Goal: Task Accomplishment & Management: Manage account settings

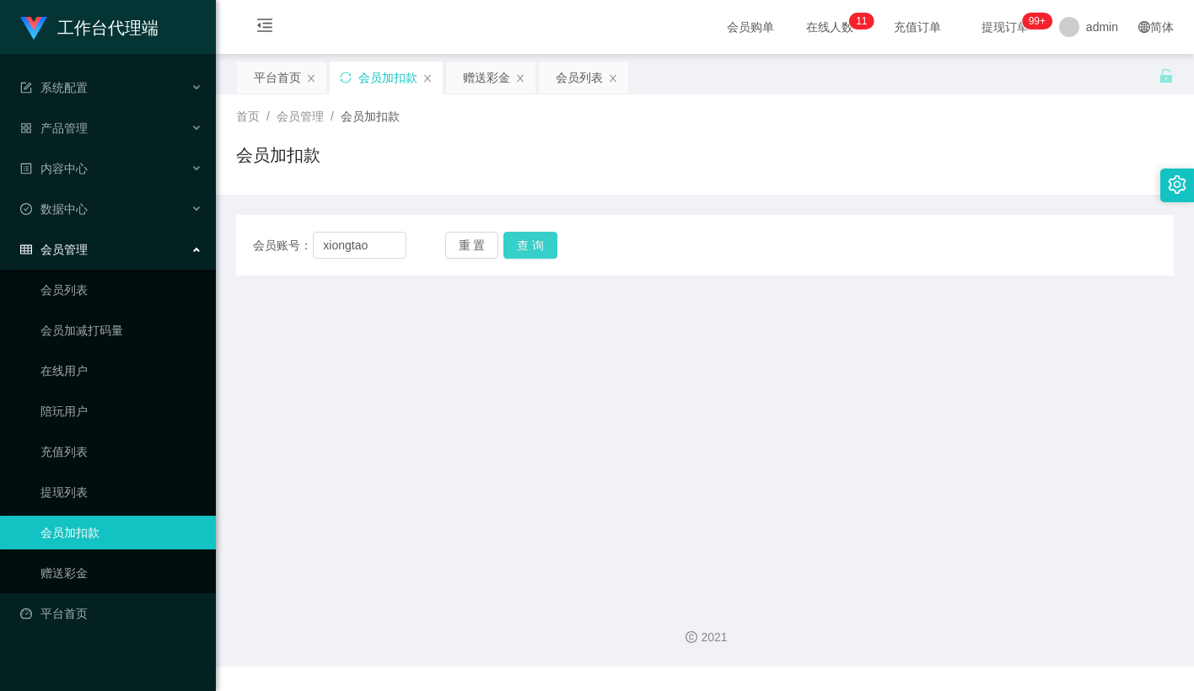
type input "xiongtao"
click at [529, 241] on button "查 询" at bounding box center [530, 245] width 54 height 27
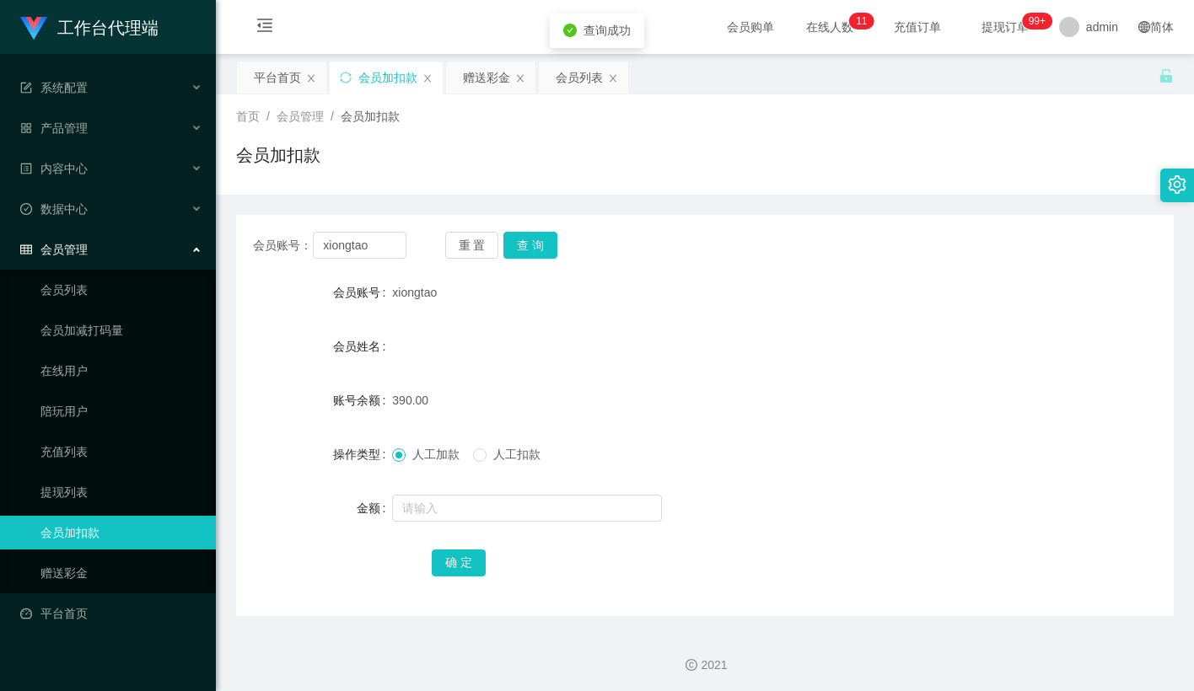
click at [502, 466] on div "人工加款 人工扣款" at bounding box center [665, 455] width 547 height 34
click at [503, 459] on span "人工扣款" at bounding box center [516, 454] width 61 height 13
click at [483, 506] on input "text" at bounding box center [527, 508] width 270 height 27
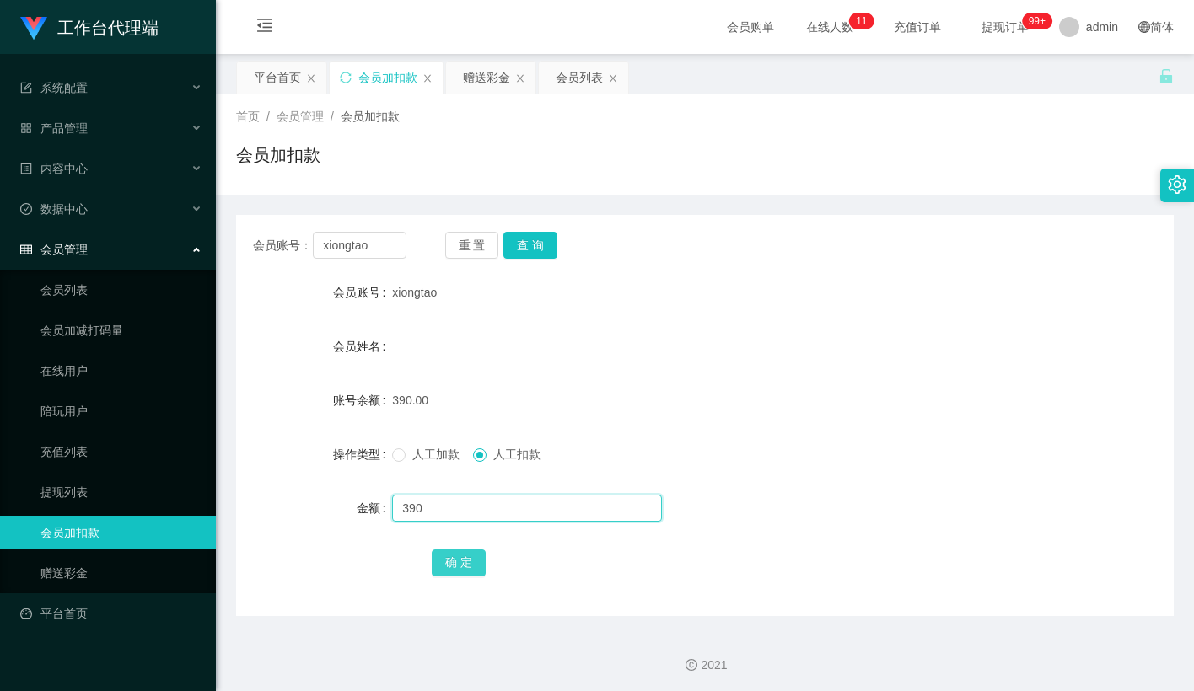
type input "390"
drag, startPoint x: 445, startPoint y: 565, endPoint x: 569, endPoint y: 470, distance: 155.8
click at [445, 565] on button "确 定" at bounding box center [459, 563] width 54 height 27
click at [645, 398] on div "390.00" at bounding box center [665, 401] width 547 height 34
click at [430, 499] on input "text" at bounding box center [527, 508] width 270 height 27
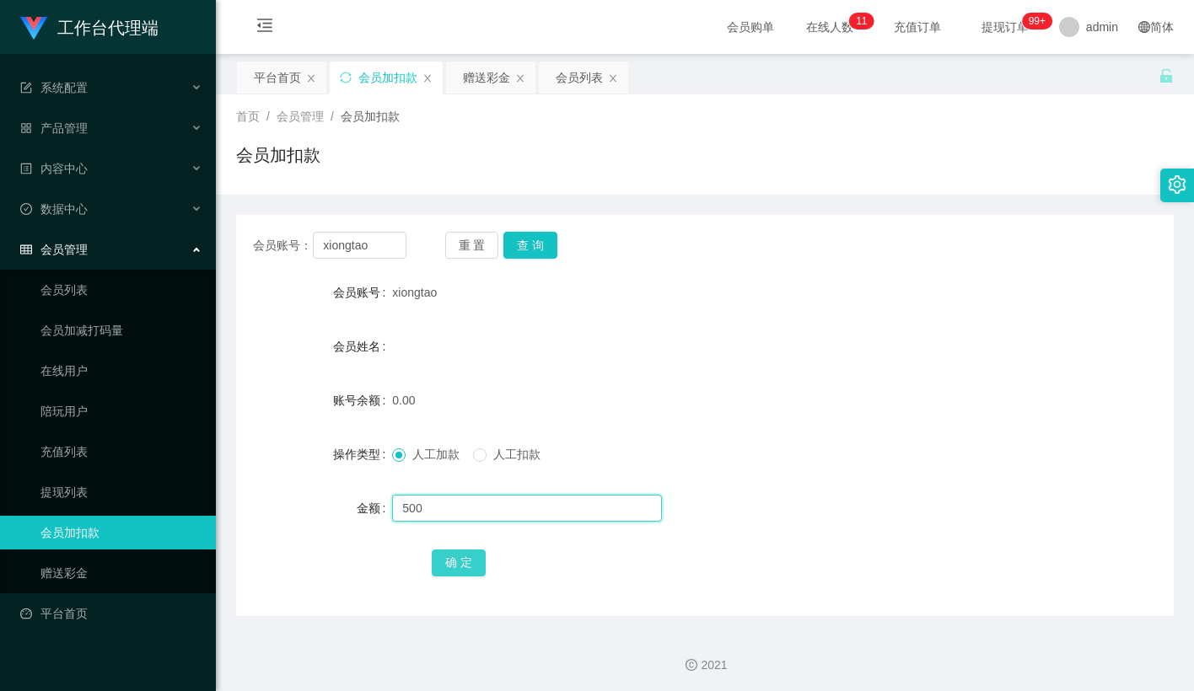
type input "500"
click at [443, 557] on button "确 定" at bounding box center [459, 563] width 54 height 27
click at [648, 387] on div "0.00" at bounding box center [665, 401] width 547 height 34
click at [460, 243] on button "重 置" at bounding box center [472, 245] width 54 height 27
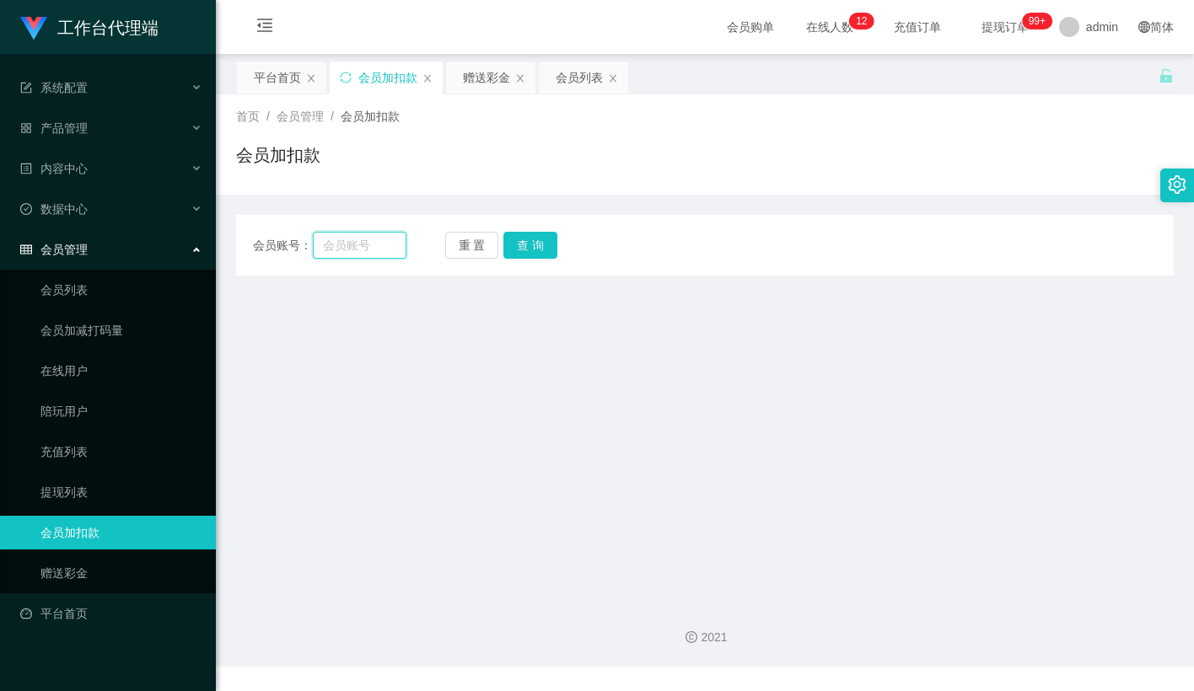
click at [367, 239] on input "text" at bounding box center [360, 245] width 94 height 27
paste input "Jeremy0620"
type input "Jeremy0620"
click at [531, 241] on button "查 询" at bounding box center [530, 245] width 54 height 27
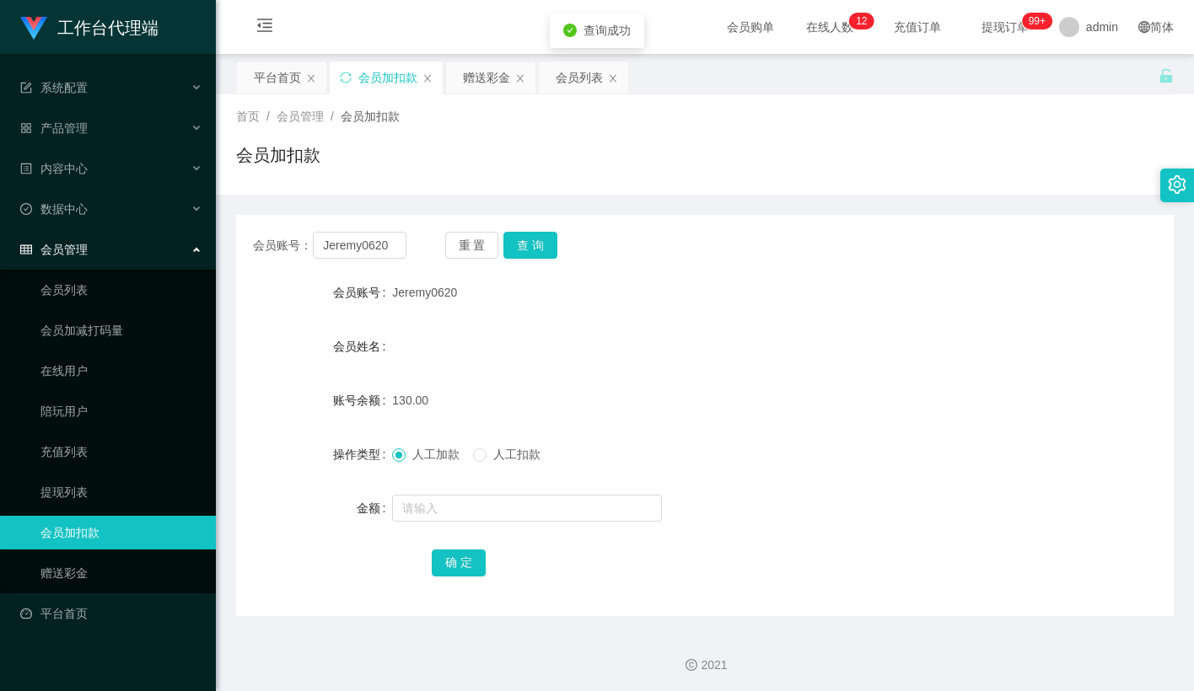
click at [492, 458] on span "人工扣款" at bounding box center [516, 454] width 61 height 13
click at [461, 502] on input "text" at bounding box center [527, 508] width 270 height 27
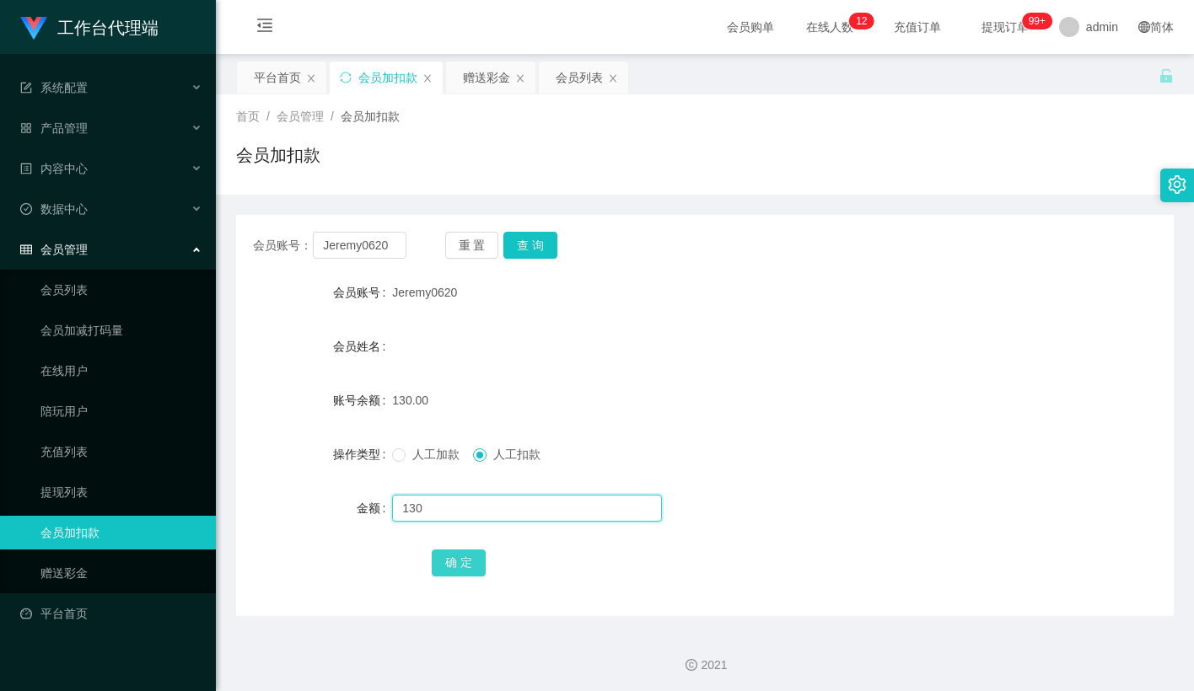
type input "130"
click at [473, 567] on button "确 定" at bounding box center [459, 563] width 54 height 27
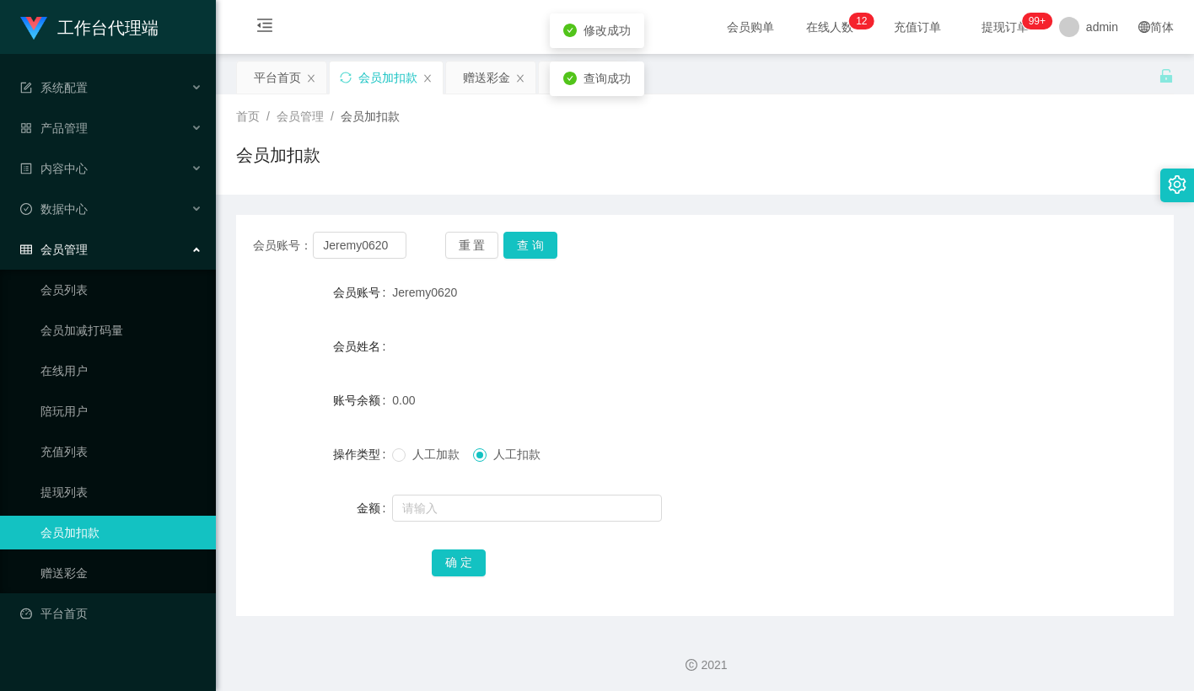
drag, startPoint x: 635, startPoint y: 390, endPoint x: 645, endPoint y: 380, distance: 14.3
click at [635, 390] on div "0.00" at bounding box center [665, 401] width 547 height 34
click at [932, 397] on div "0.00" at bounding box center [665, 401] width 547 height 34
click at [484, 251] on button "重 置" at bounding box center [472, 245] width 54 height 27
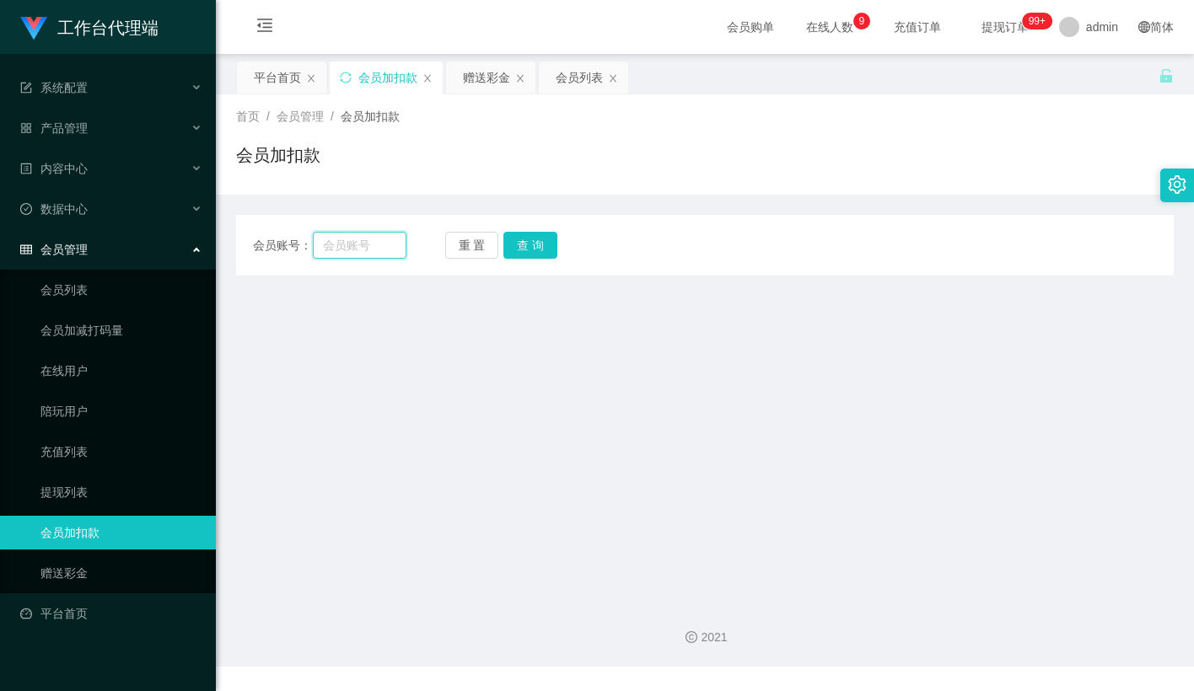
click at [387, 246] on input "text" at bounding box center [360, 245] width 94 height 27
paste input "Loke1951"
type input "Loke1951"
click at [519, 245] on button "查 询" at bounding box center [530, 245] width 54 height 27
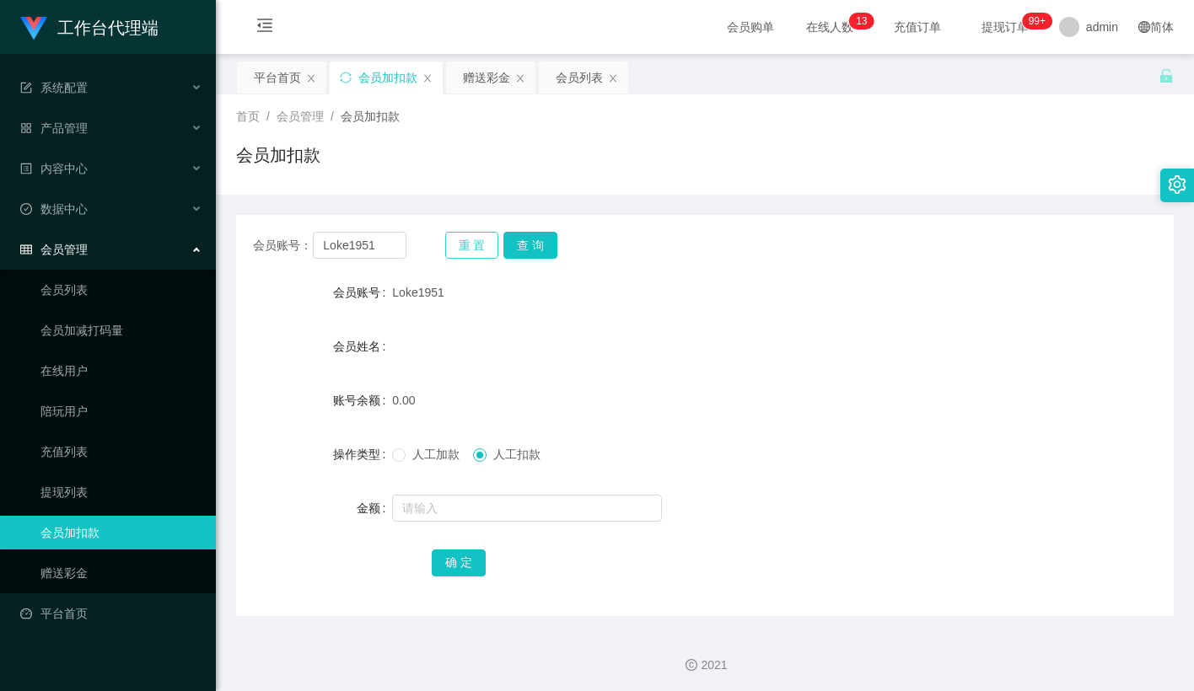
click at [481, 243] on button "重 置" at bounding box center [472, 245] width 54 height 27
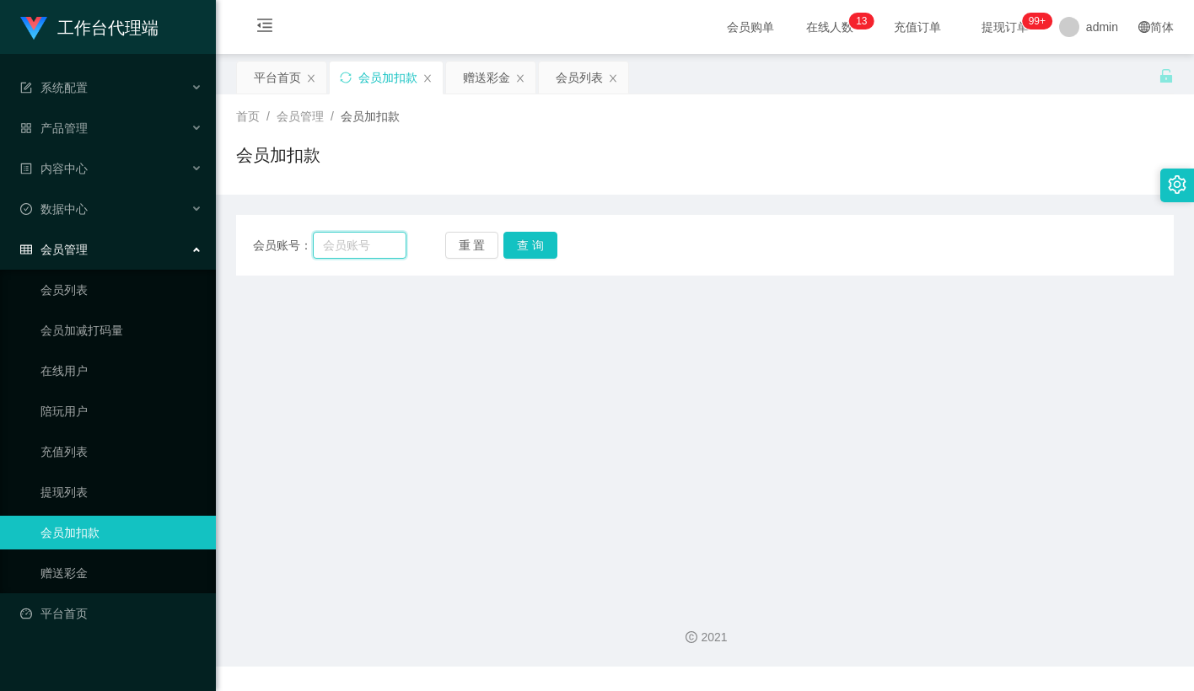
click at [349, 244] on input "text" at bounding box center [360, 245] width 94 height 27
paste input "Jeremy0620"
type input "Jeremy0620"
click at [529, 244] on button "查 询" at bounding box center [530, 245] width 54 height 27
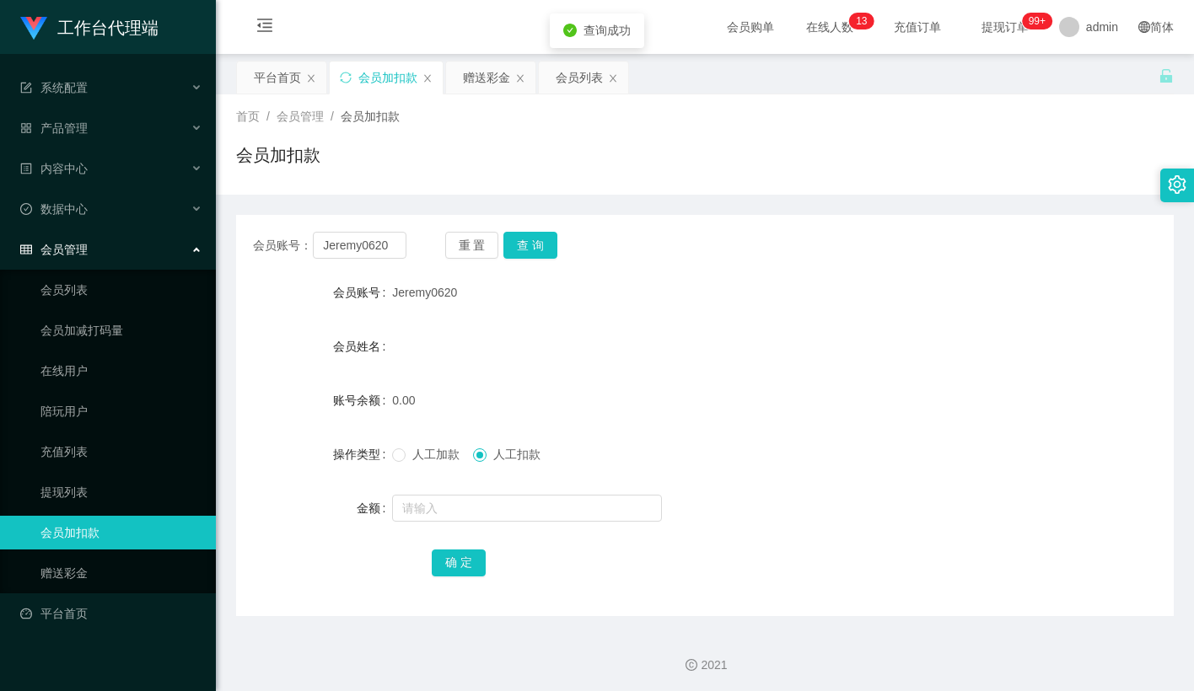
drag, startPoint x: 418, startPoint y: 458, endPoint x: 421, endPoint y: 468, distance: 10.4
click at [418, 458] on span "人工加款" at bounding box center [436, 454] width 61 height 13
click at [427, 507] on input "text" at bounding box center [527, 508] width 270 height 27
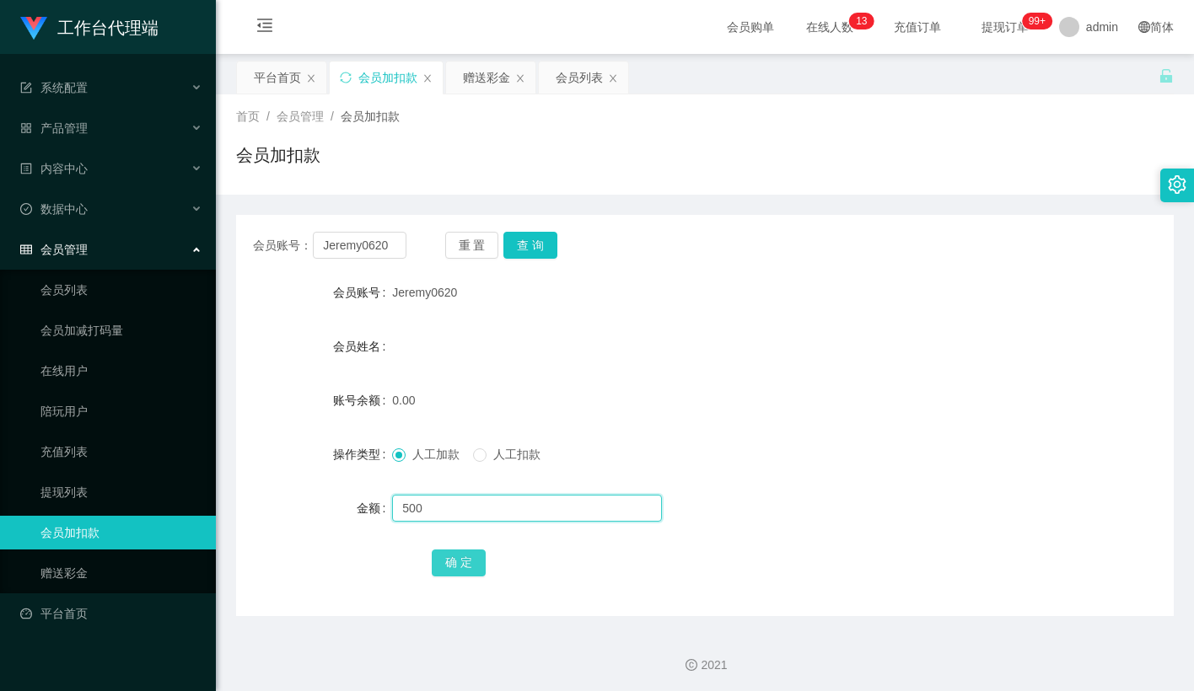
type input "500"
drag, startPoint x: 466, startPoint y: 567, endPoint x: 137, endPoint y: 588, distance: 330.3
click at [466, 567] on button "确 定" at bounding box center [459, 563] width 54 height 27
click at [479, 239] on button "重 置" at bounding box center [472, 245] width 54 height 27
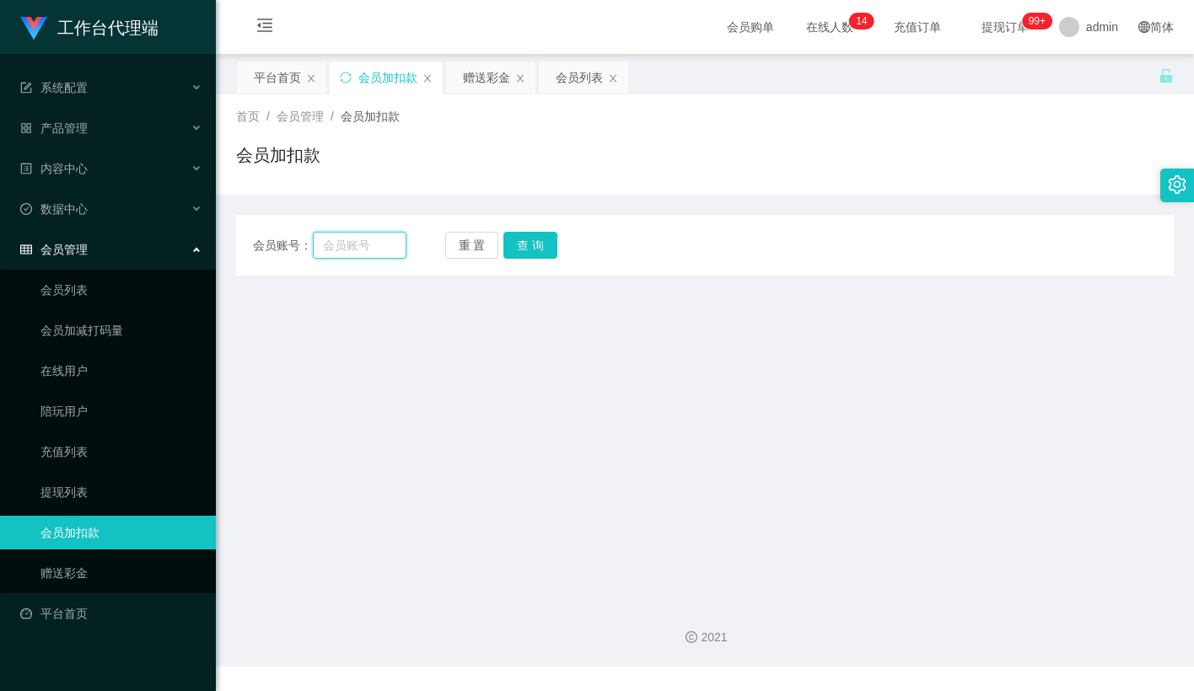
click at [397, 240] on input "text" at bounding box center [360, 245] width 94 height 27
paste input "xiongtao"
type input "xiongtao"
click at [513, 240] on button "查 询" at bounding box center [530, 245] width 54 height 27
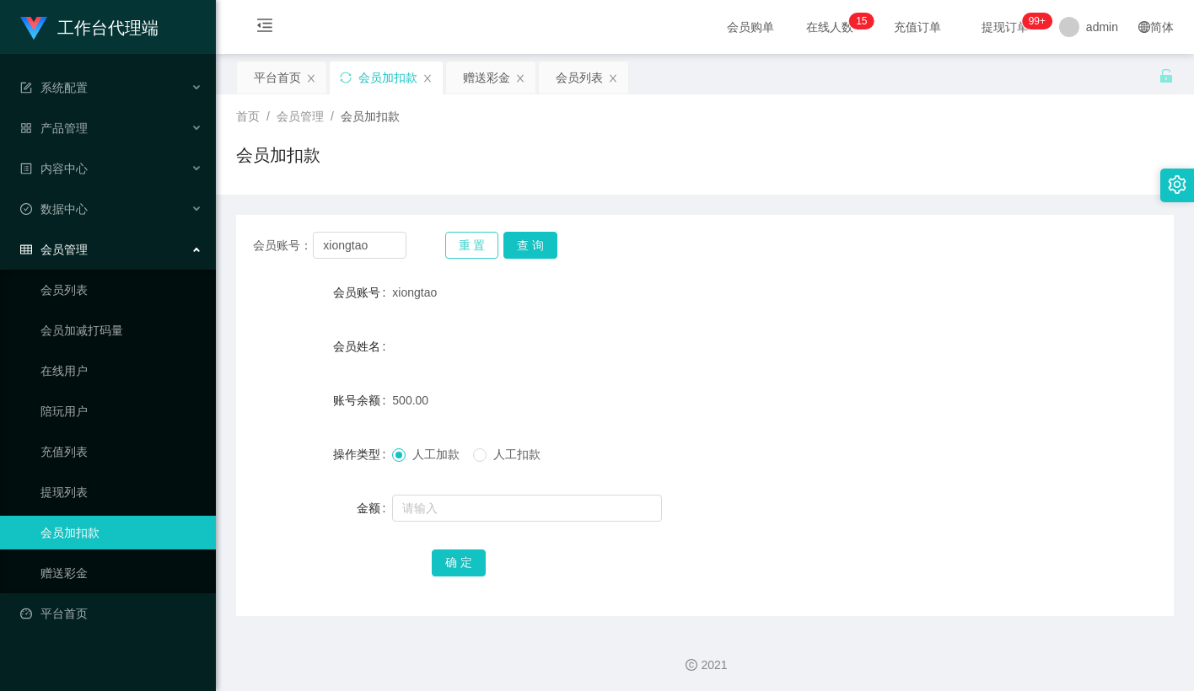
click at [476, 243] on button "重 置" at bounding box center [472, 245] width 54 height 27
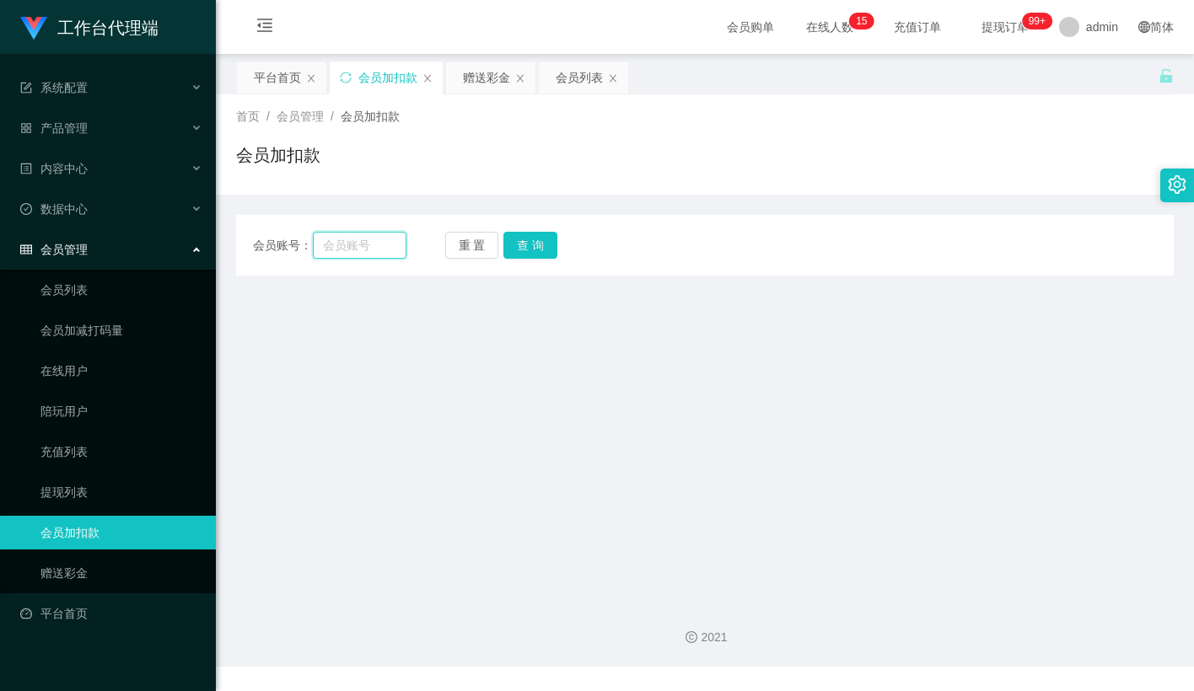
click at [380, 246] on input "text" at bounding box center [360, 245] width 94 height 27
paste input "Jeremy0620"
type input "Jeremy0620"
click at [534, 251] on button "查 询" at bounding box center [530, 245] width 54 height 27
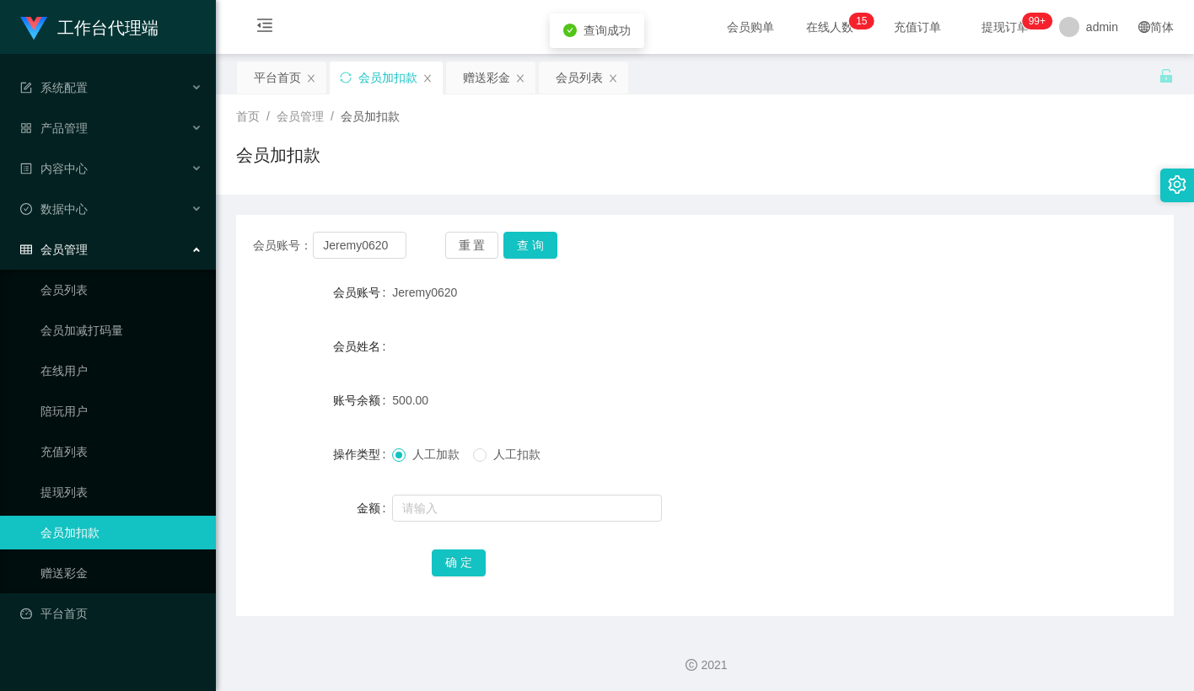
click at [691, 223] on div "会员账号： Jeremy0620 重 置 查 询 会员账号 Jeremy0620 会员姓名 账号余额 500.00 操作类型 人工加款 人工扣款 金额 确 定" at bounding box center [705, 415] width 938 height 401
